Goal: Navigation & Orientation: Find specific page/section

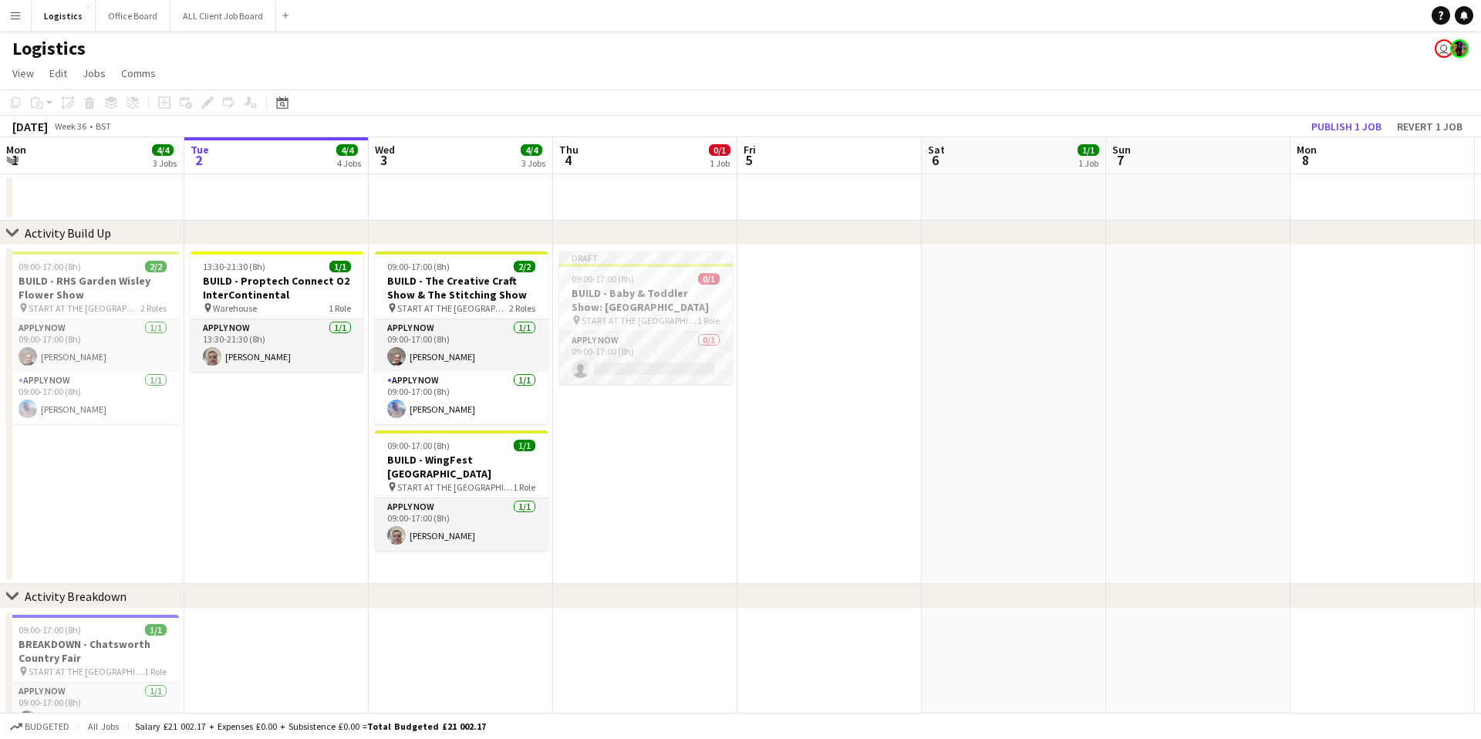
click at [687, 478] on app-date-cell "Draft 09:00-17:00 (8h) 0/1 BUILD - Baby & Toddler Show: [GEOGRAPHIC_DATA] pin S…" at bounding box center [645, 414] width 184 height 339
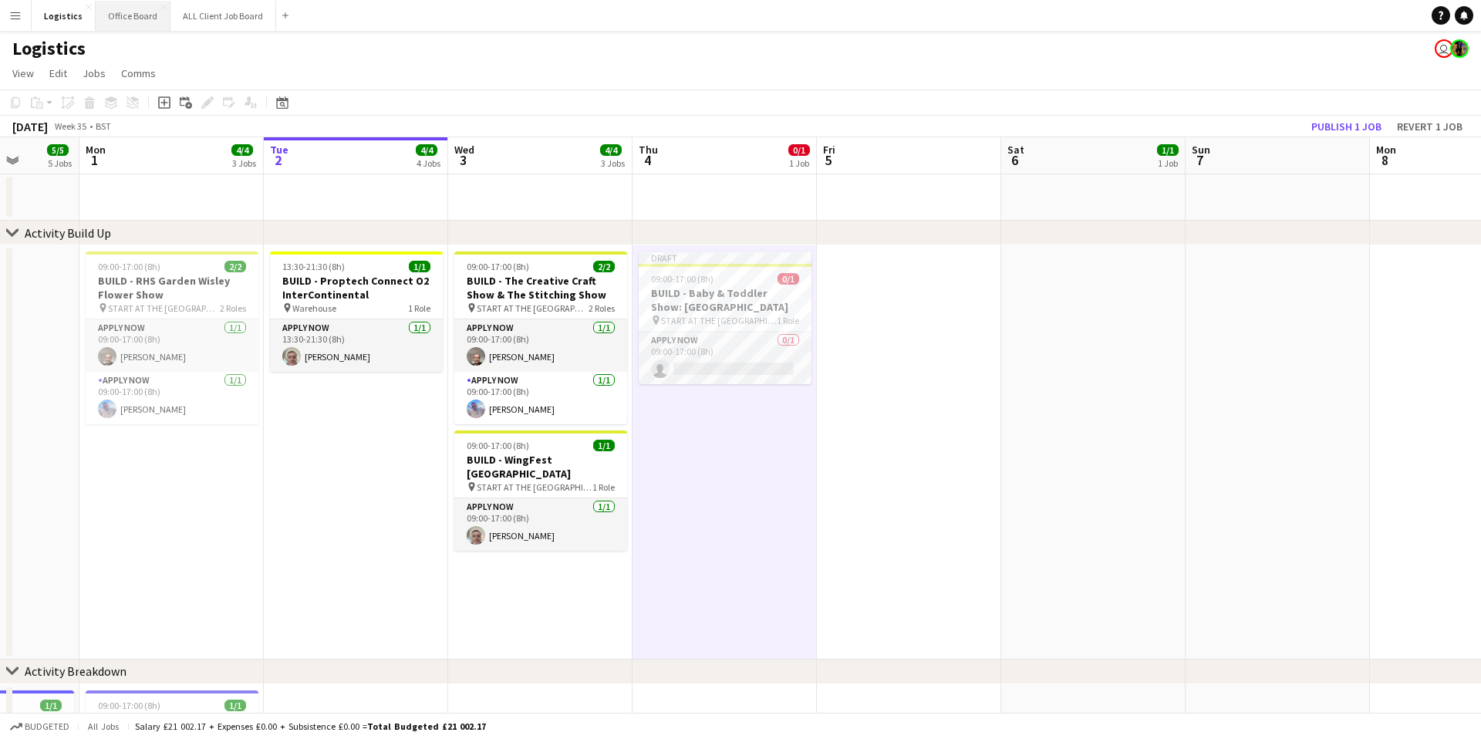
click at [127, 22] on button "Office Board Close" at bounding box center [133, 16] width 75 height 30
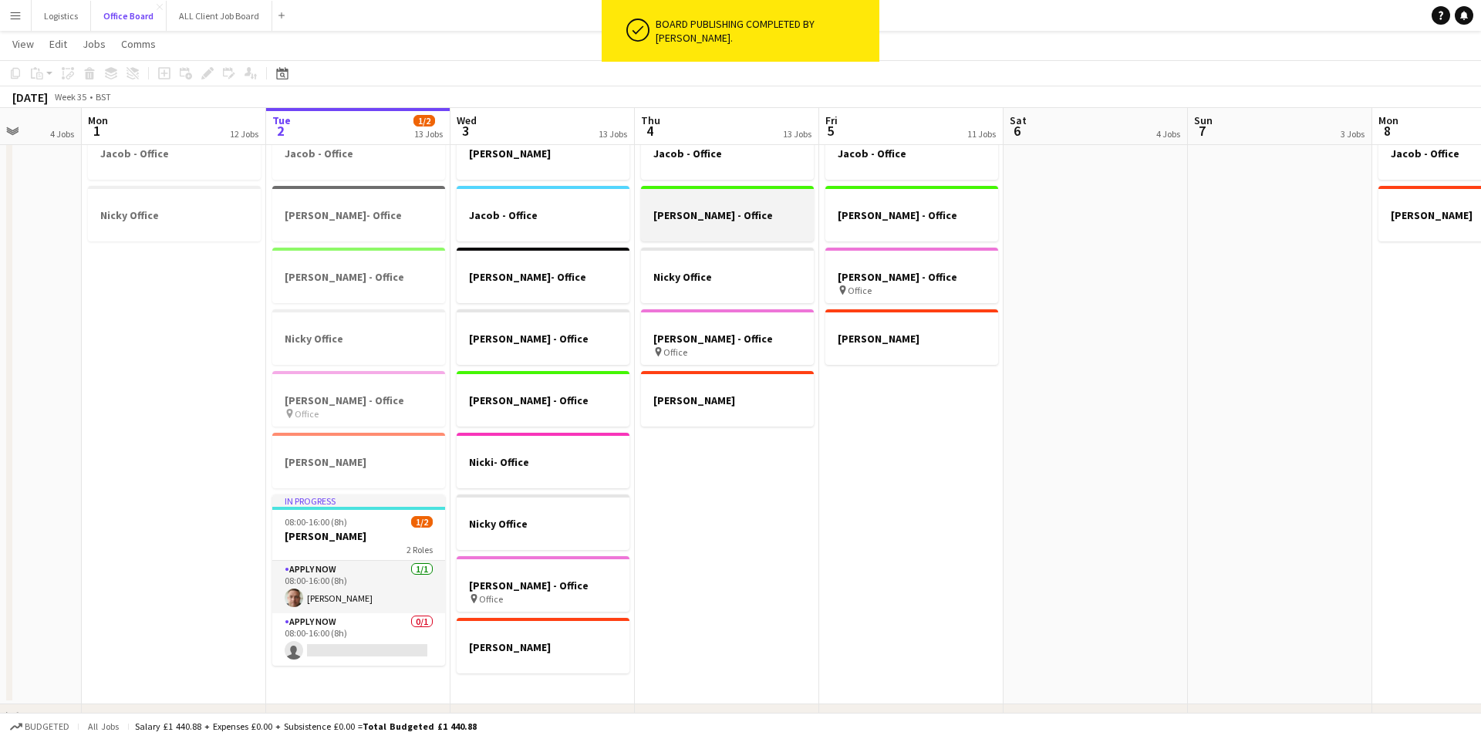
scroll to position [116, 0]
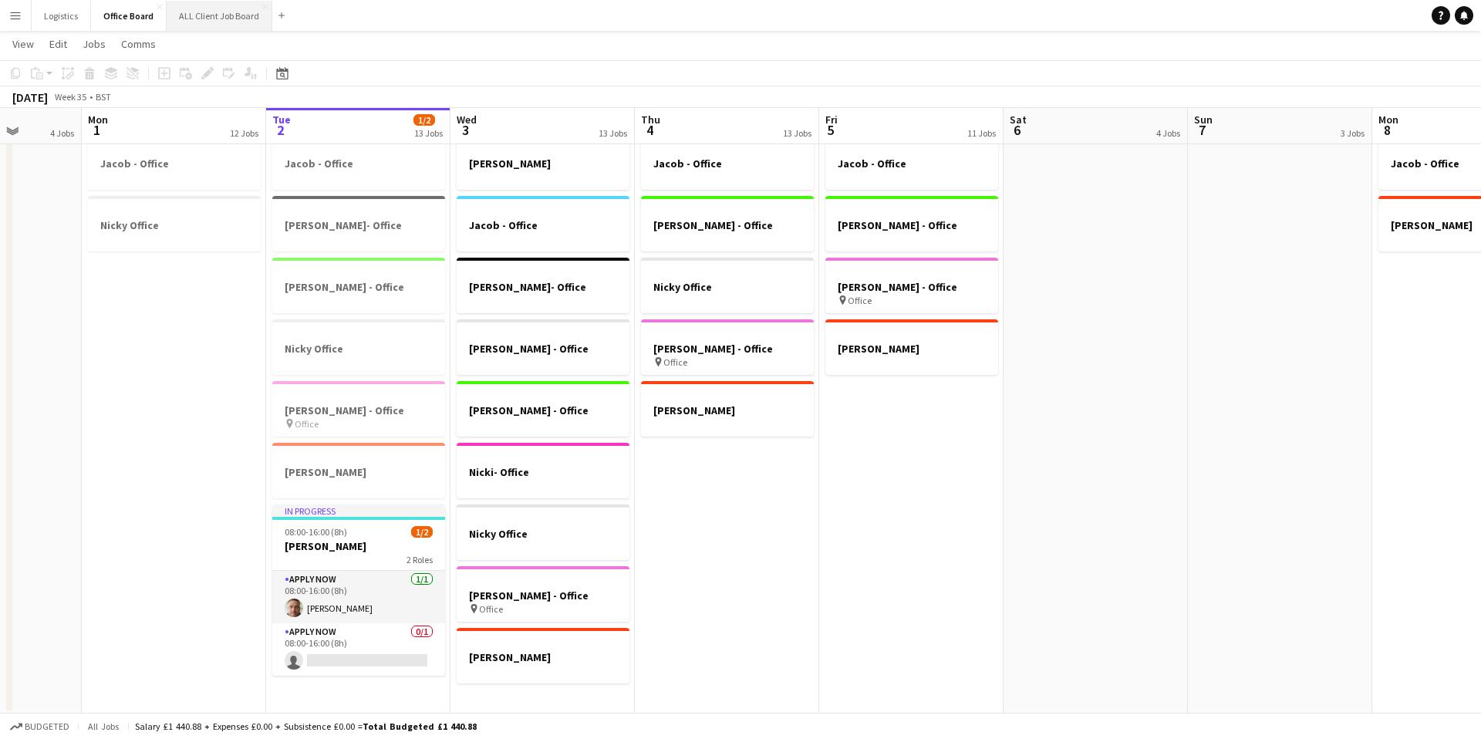
click at [226, 19] on button "ALL Client Job Board Close" at bounding box center [220, 16] width 106 height 30
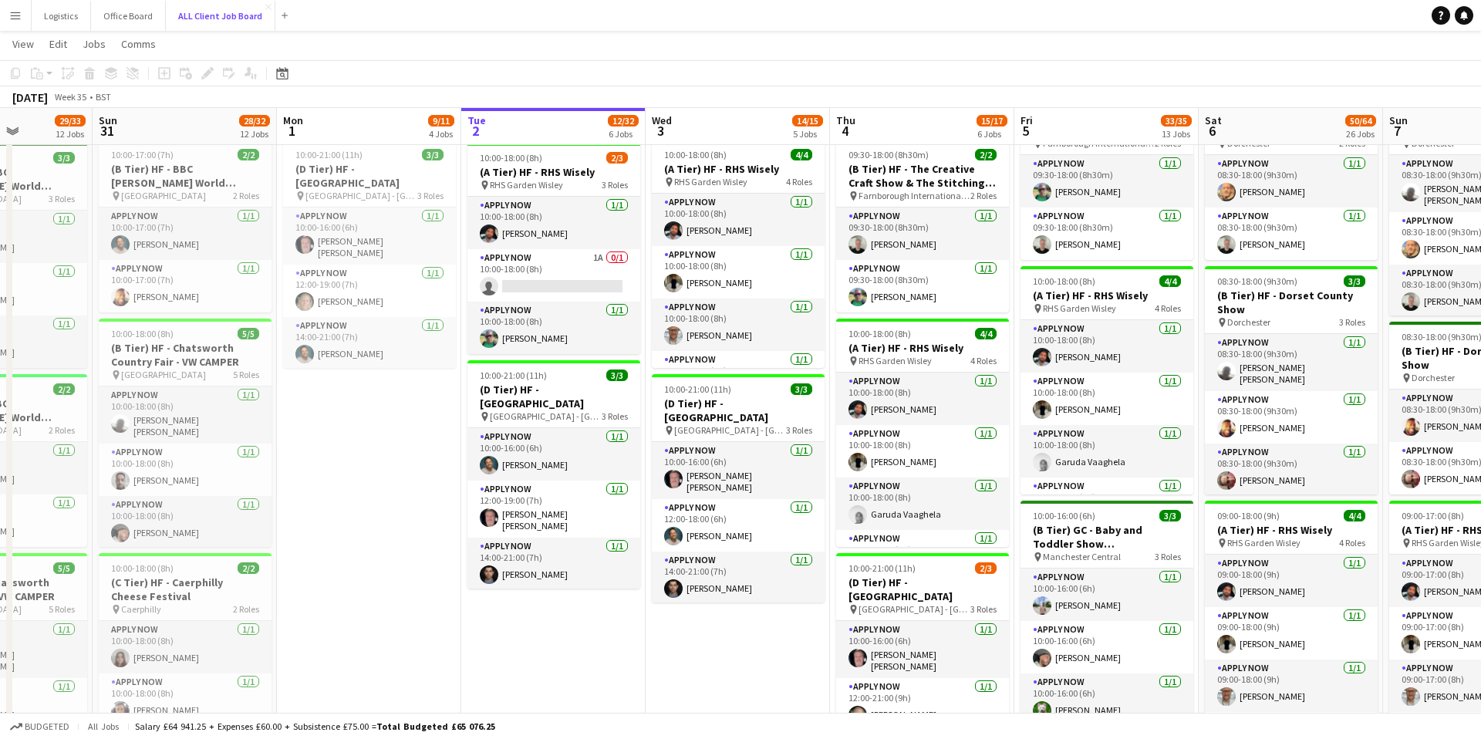
scroll to position [0, 647]
